Goal: Information Seeking & Learning: Learn about a topic

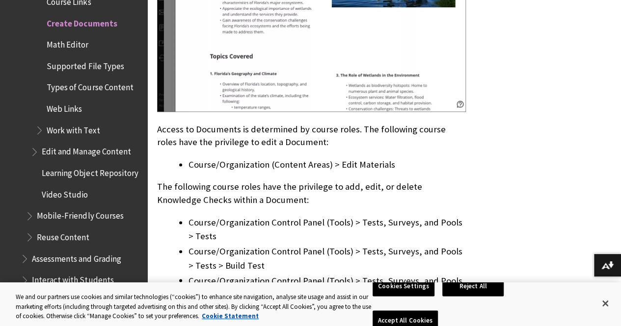
scroll to position [671, 0]
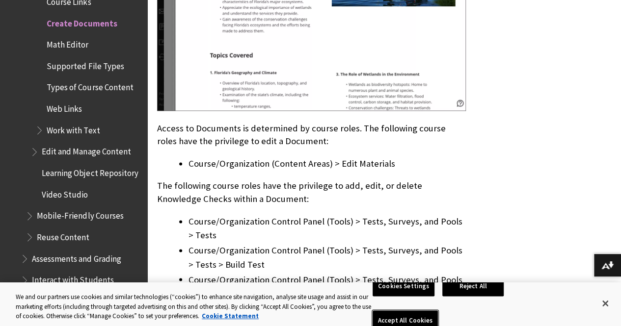
click at [438, 311] on button "Accept All Cookies" at bounding box center [404, 321] width 65 height 21
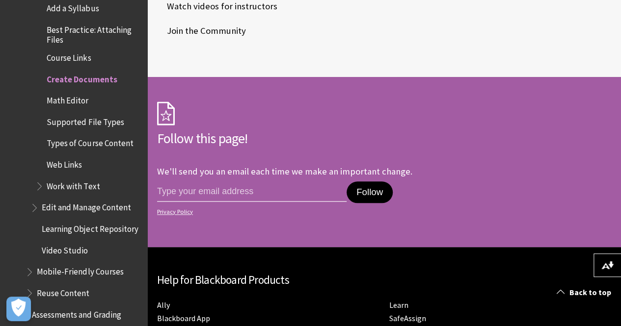
scroll to position [1701, 0]
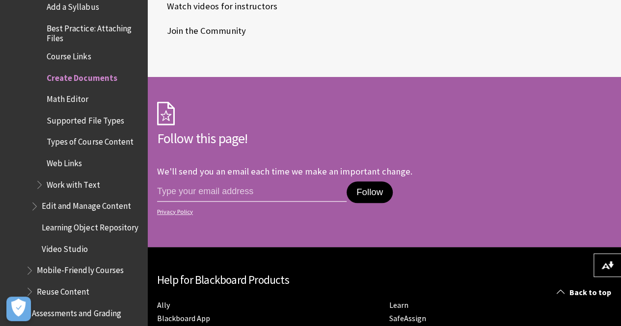
click at [91, 142] on span "Types of Course Content" at bounding box center [90, 140] width 86 height 13
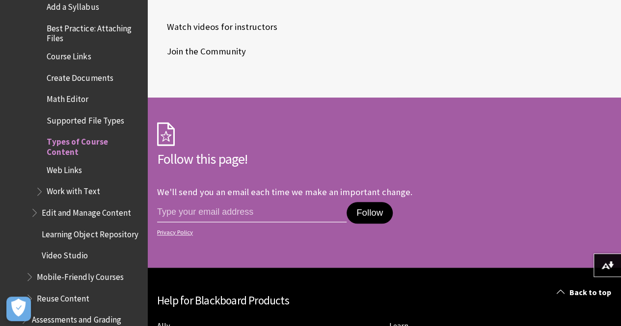
scroll to position [9754, 0]
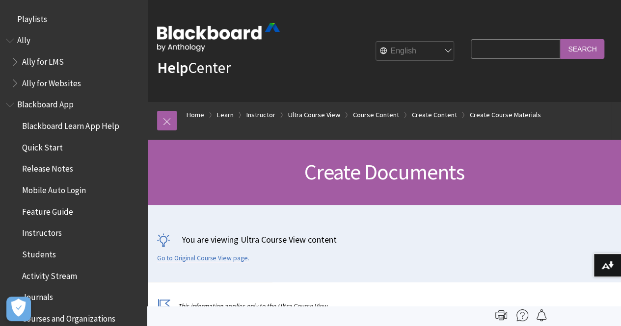
scroll to position [1756, 0]
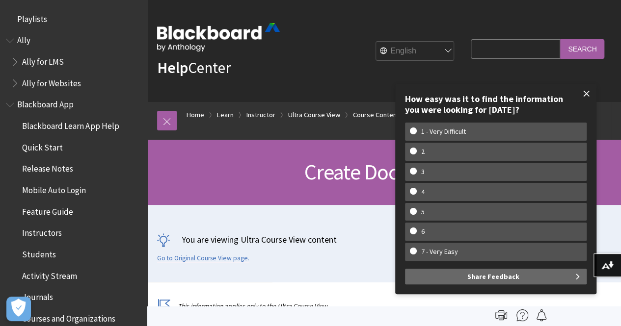
click at [582, 95] on span at bounding box center [586, 93] width 21 height 21
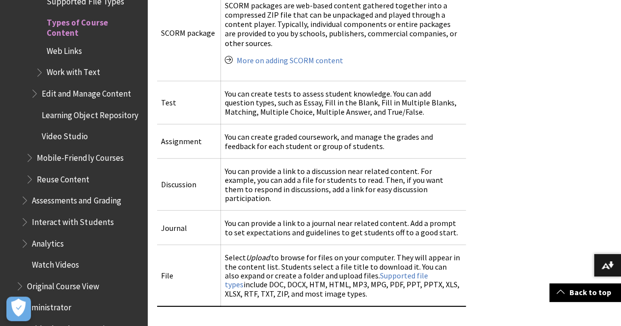
scroll to position [1291, 0]
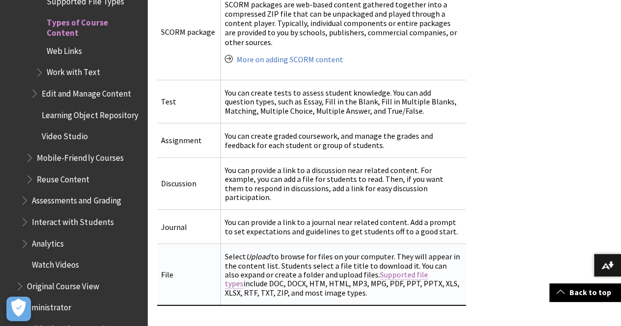
click at [400, 270] on link "Supported file types" at bounding box center [326, 279] width 203 height 19
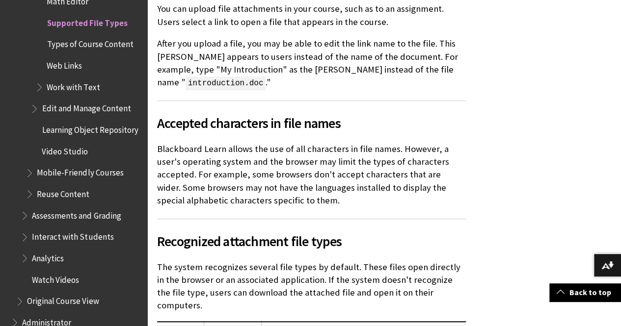
scroll to position [310, 0]
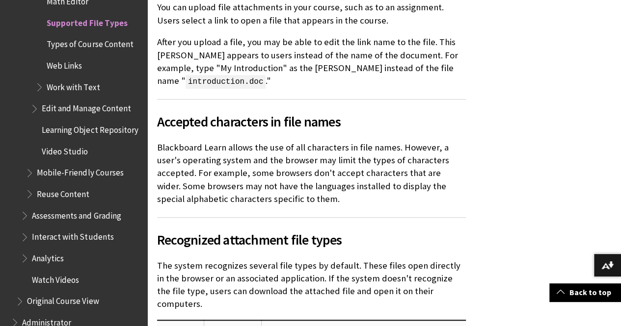
click at [100, 43] on span "Types of Course Content" at bounding box center [90, 42] width 86 height 13
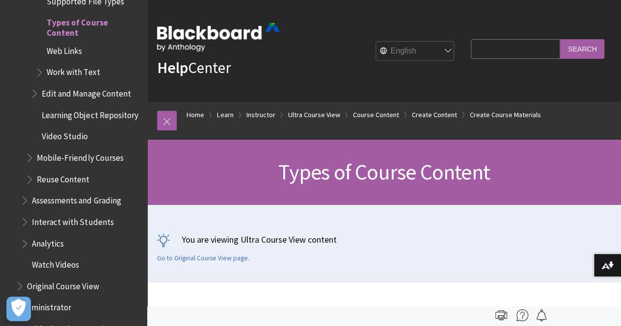
click at [509, 52] on input "Search Query" at bounding box center [515, 48] width 89 height 19
paste input "security threat"
type input "security threat"
click at [581, 49] on input "Search" at bounding box center [582, 48] width 44 height 19
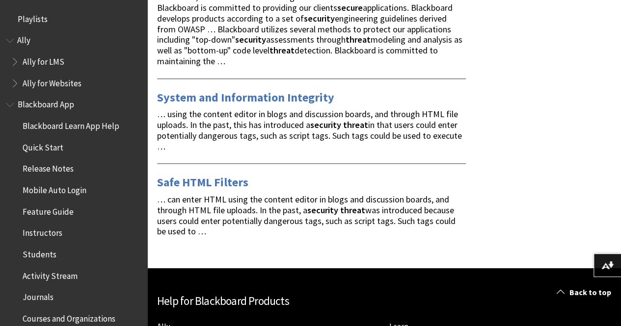
scroll to position [501, 0]
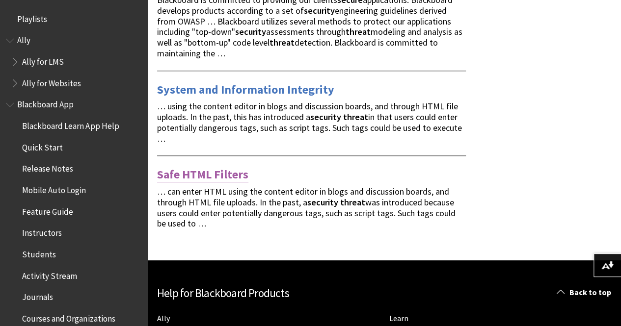
click at [194, 168] on link "Safe HTML Filters" at bounding box center [202, 175] width 91 height 16
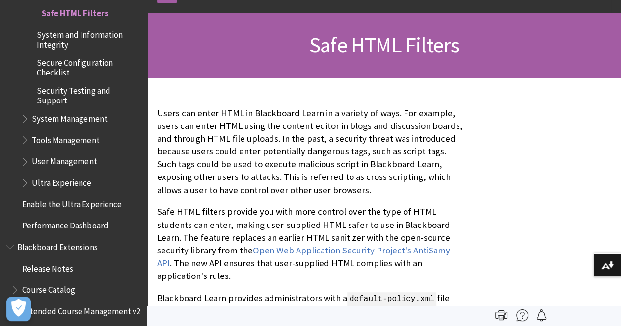
scroll to position [143, 0]
